Goal: Information Seeking & Learning: Learn about a topic

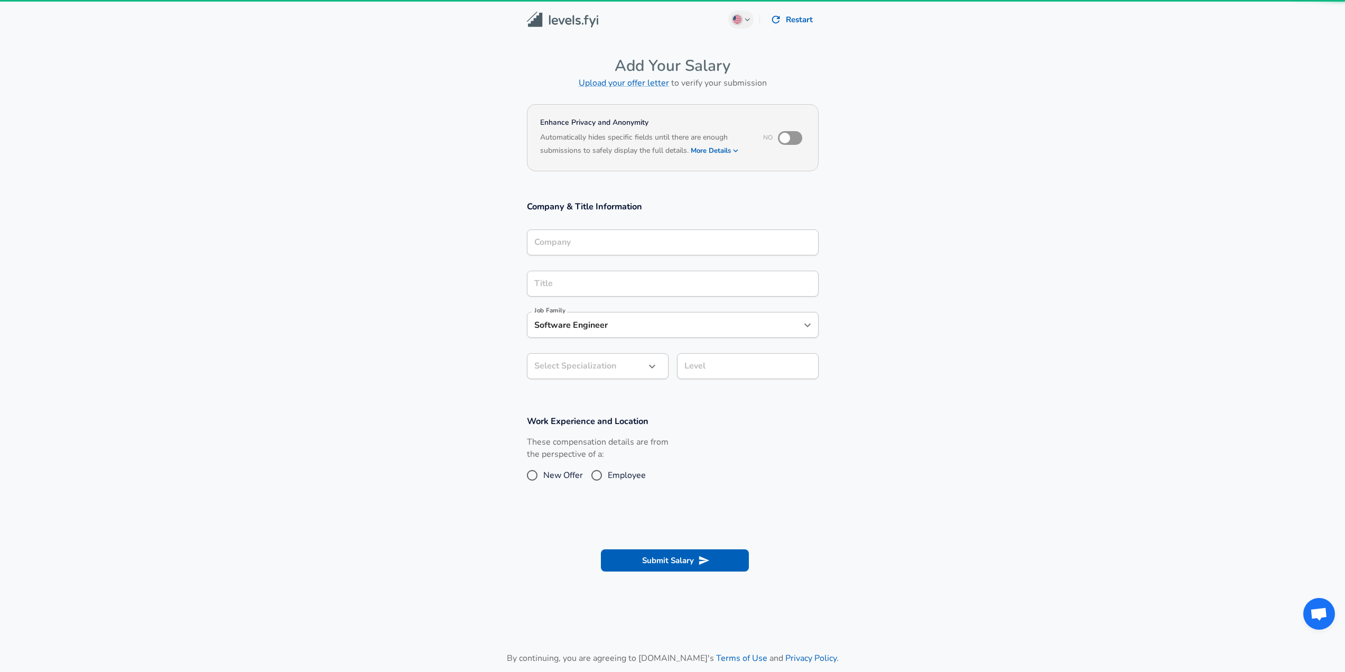
type input "1X Technologies"
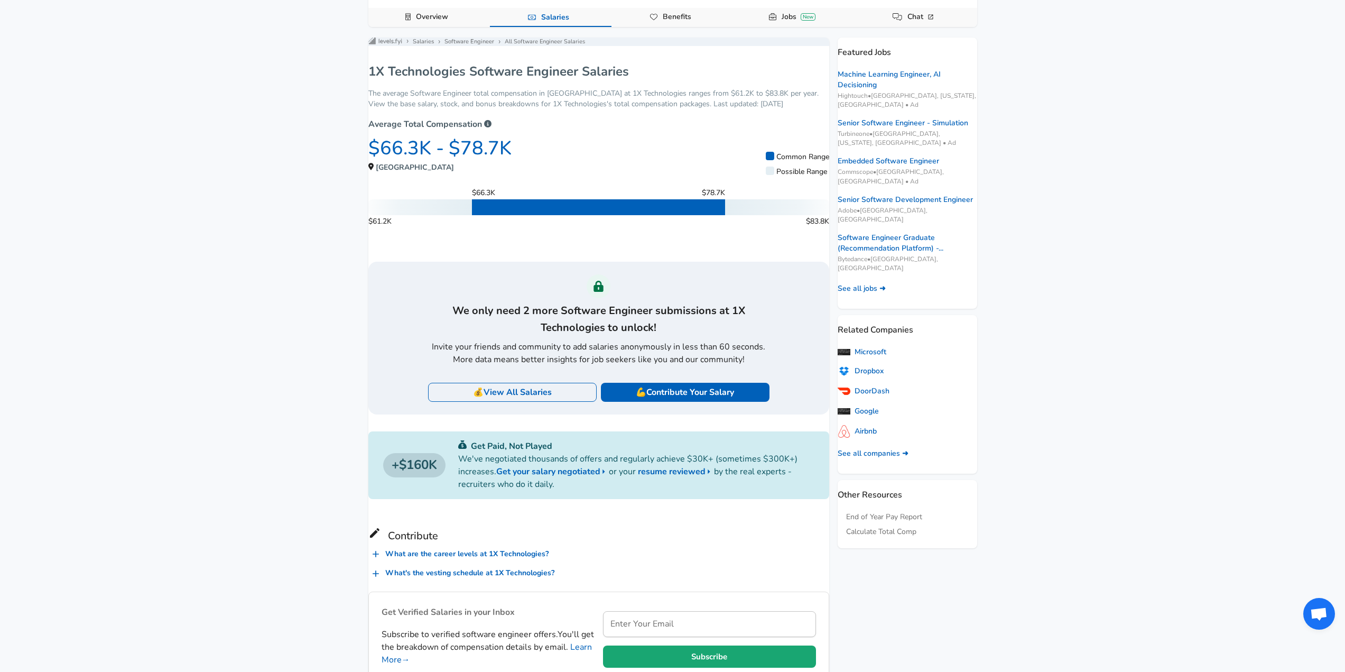
scroll to position [106, 0]
click at [528, 397] on span "Salaries" at bounding box center [536, 392] width 32 height 12
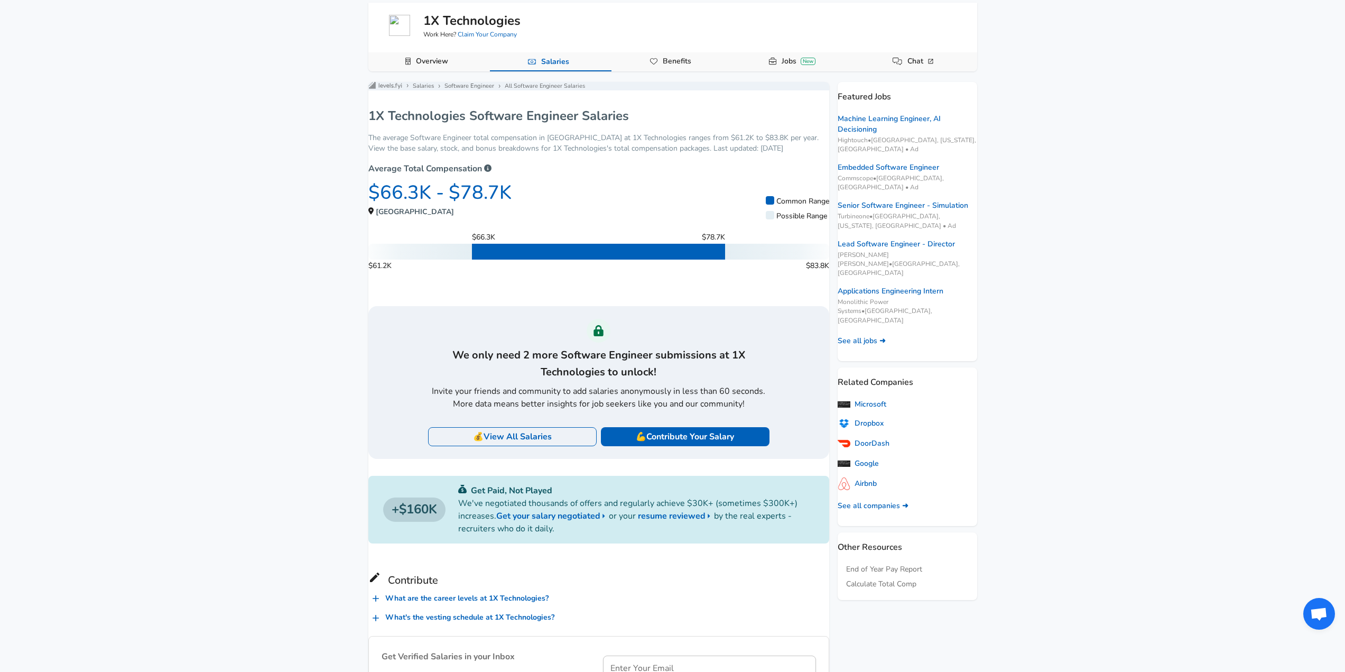
scroll to position [53, 0]
